Goal: Navigation & Orientation: Find specific page/section

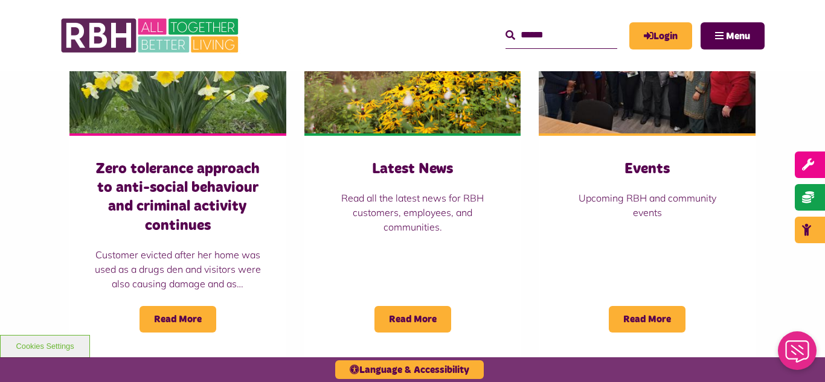
scroll to position [894, 0]
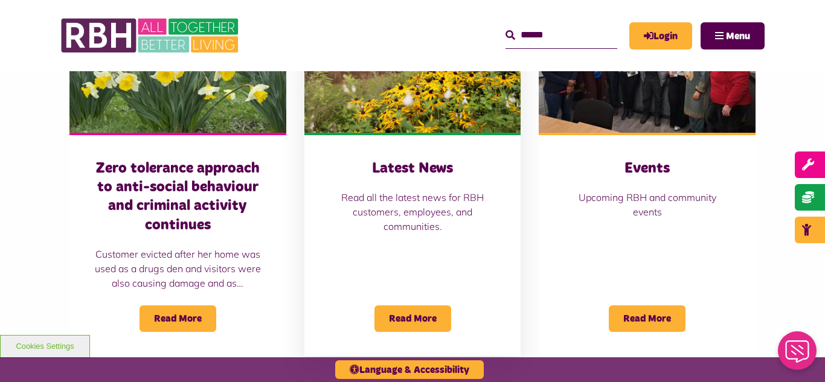
click at [375, 85] on img at bounding box center [413, 65] width 217 height 135
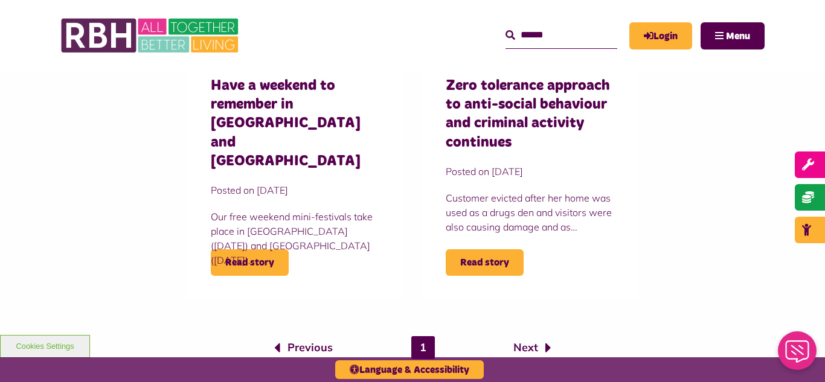
scroll to position [943, 0]
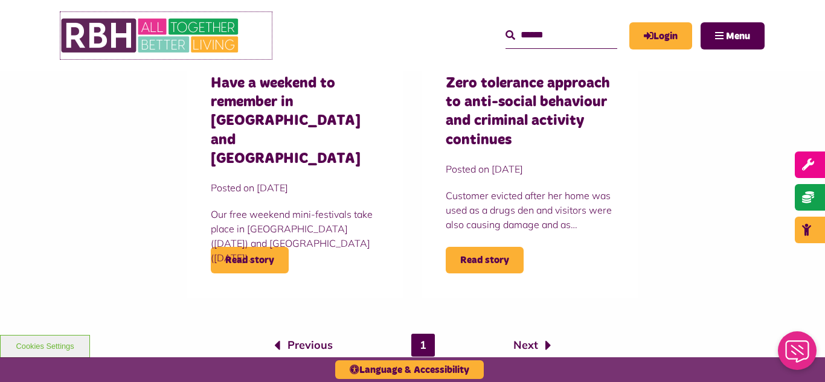
click at [164, 35] on img at bounding box center [150, 35] width 181 height 47
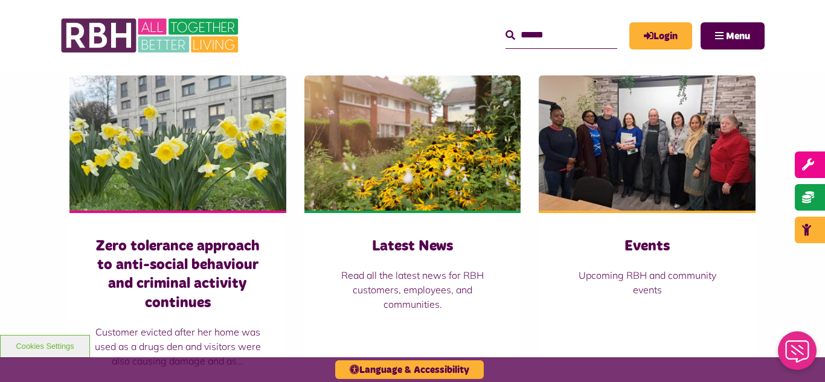
scroll to position [822, 0]
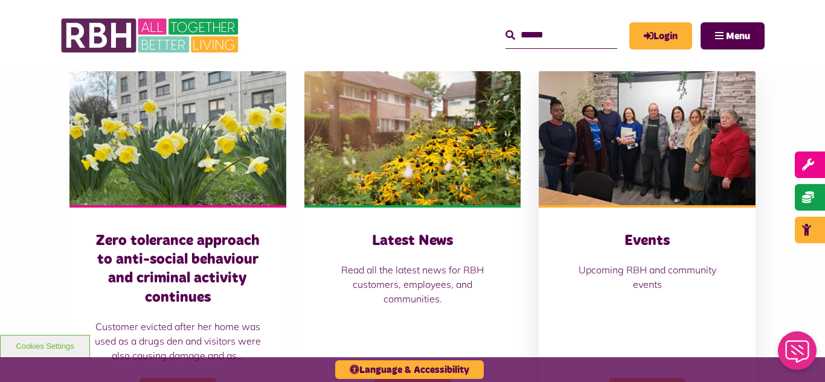
click at [648, 132] on img at bounding box center [647, 137] width 217 height 135
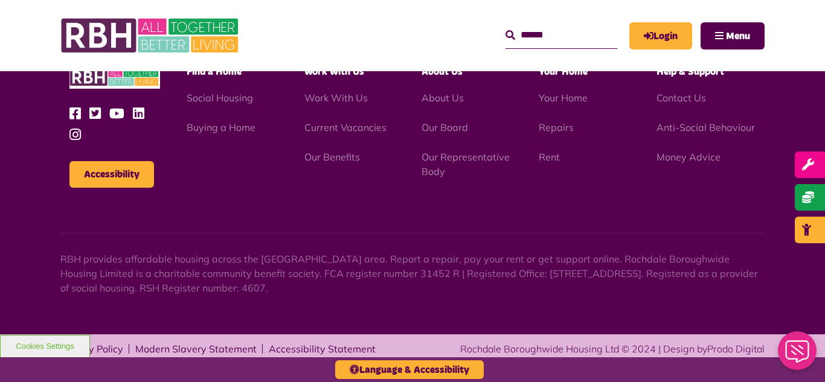
scroll to position [820, 0]
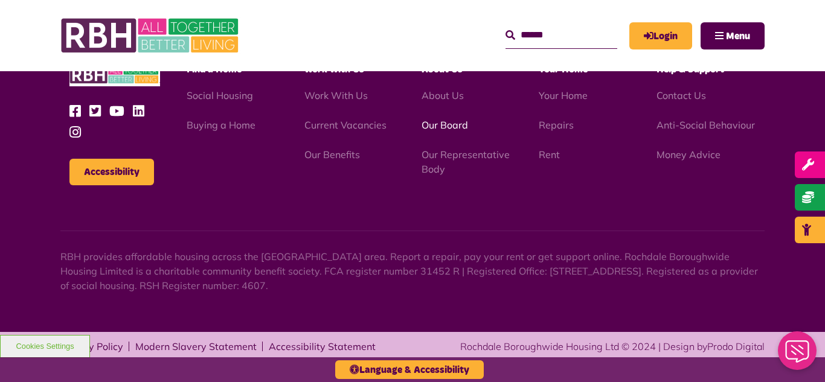
click at [439, 126] on link "Our Board" at bounding box center [445, 125] width 47 height 12
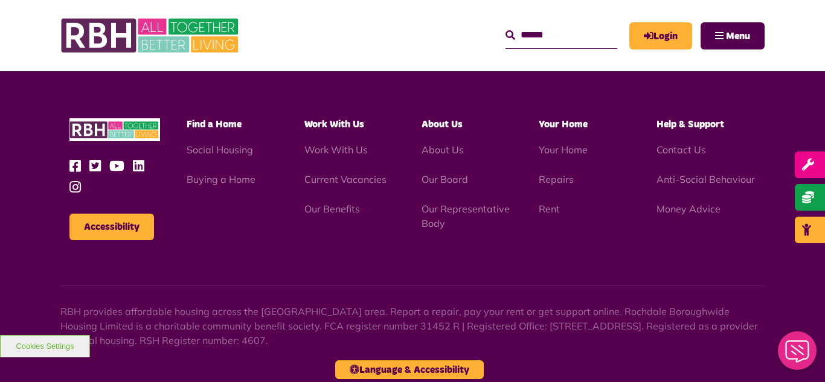
scroll to position [3173, 0]
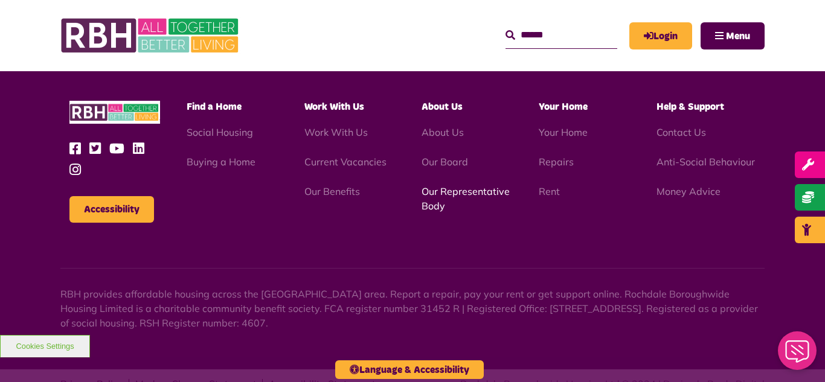
click at [451, 185] on link "Our Representative Body" at bounding box center [466, 198] width 88 height 27
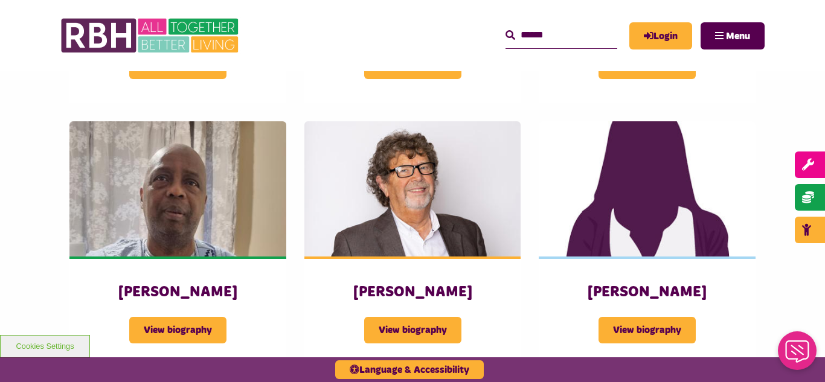
scroll to position [1402, 0]
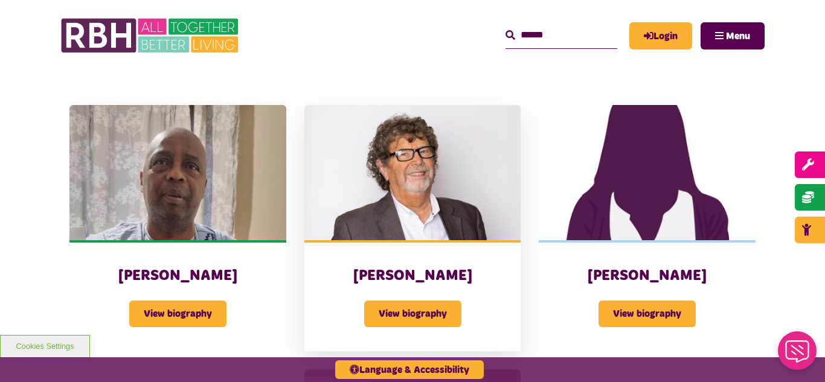
click at [468, 155] on img at bounding box center [413, 172] width 217 height 135
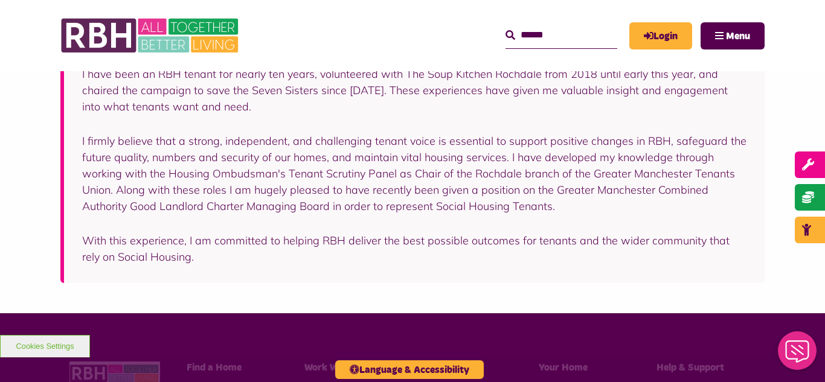
scroll to position [290, 0]
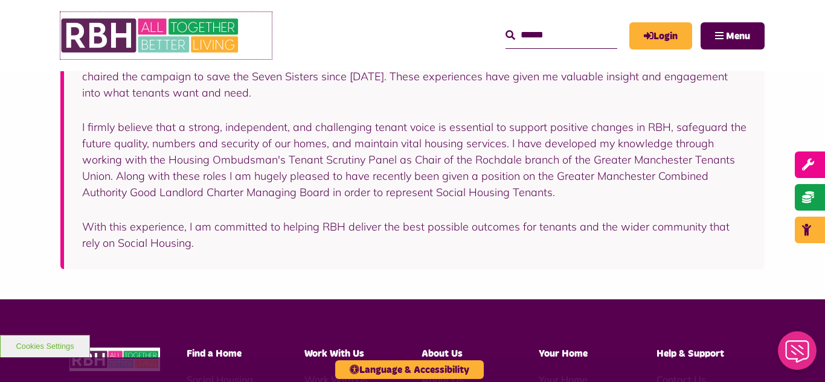
click at [159, 31] on img at bounding box center [150, 35] width 181 height 47
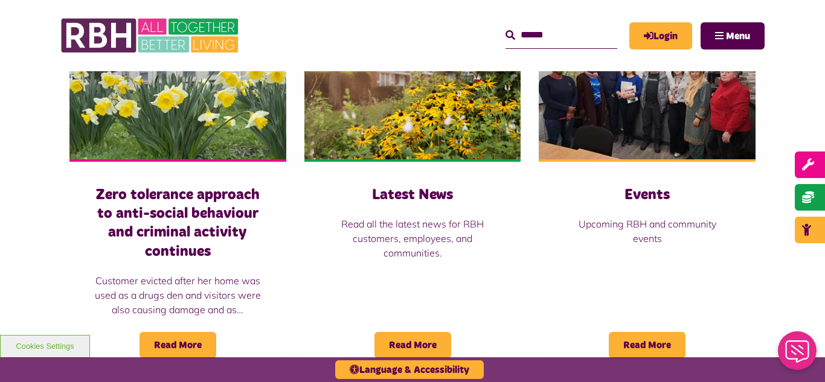
scroll to position [870, 0]
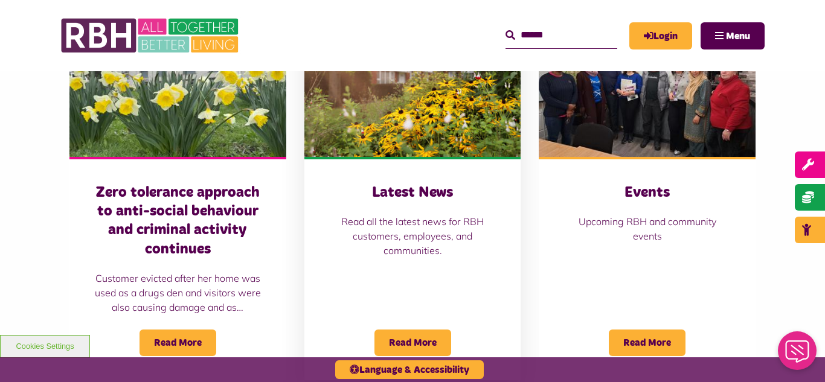
click at [399, 114] on img at bounding box center [413, 89] width 217 height 135
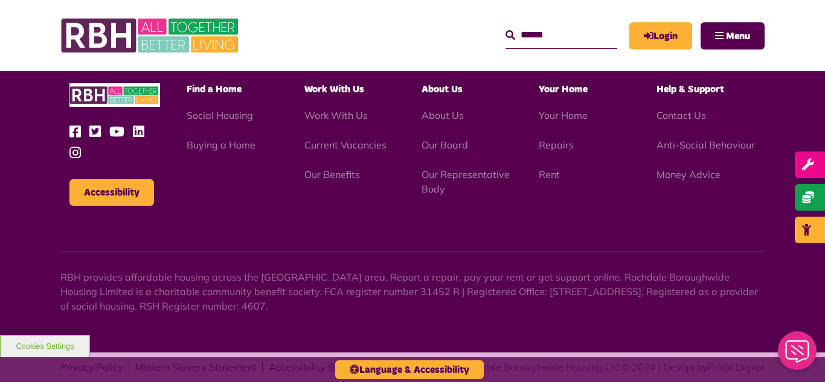
scroll to position [1315, 0]
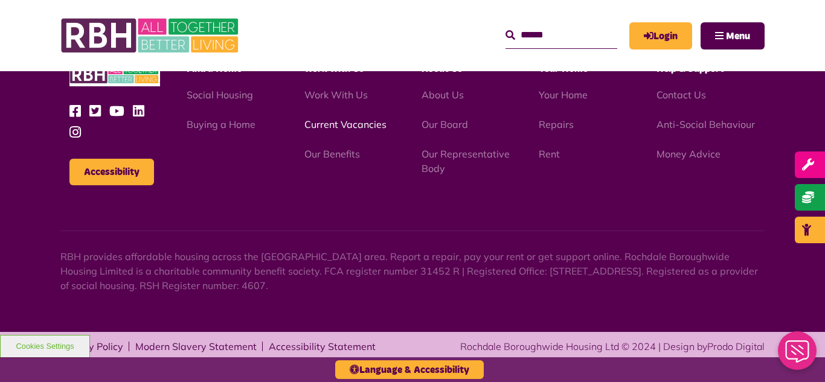
click at [332, 125] on link "Current Vacancies" at bounding box center [346, 124] width 82 height 12
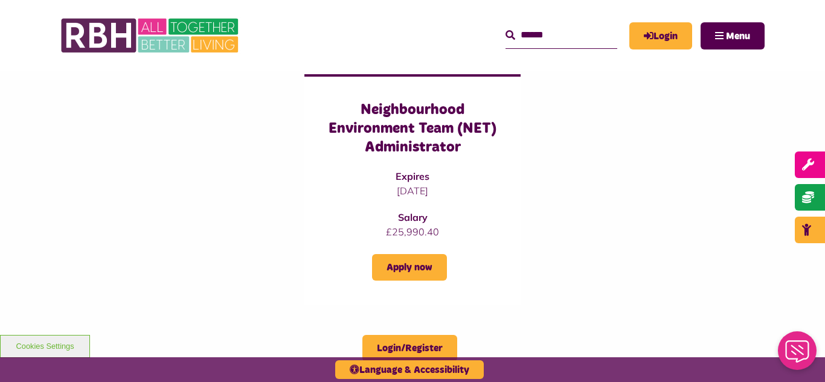
scroll to position [1112, 0]
